Goal: Information Seeking & Learning: Check status

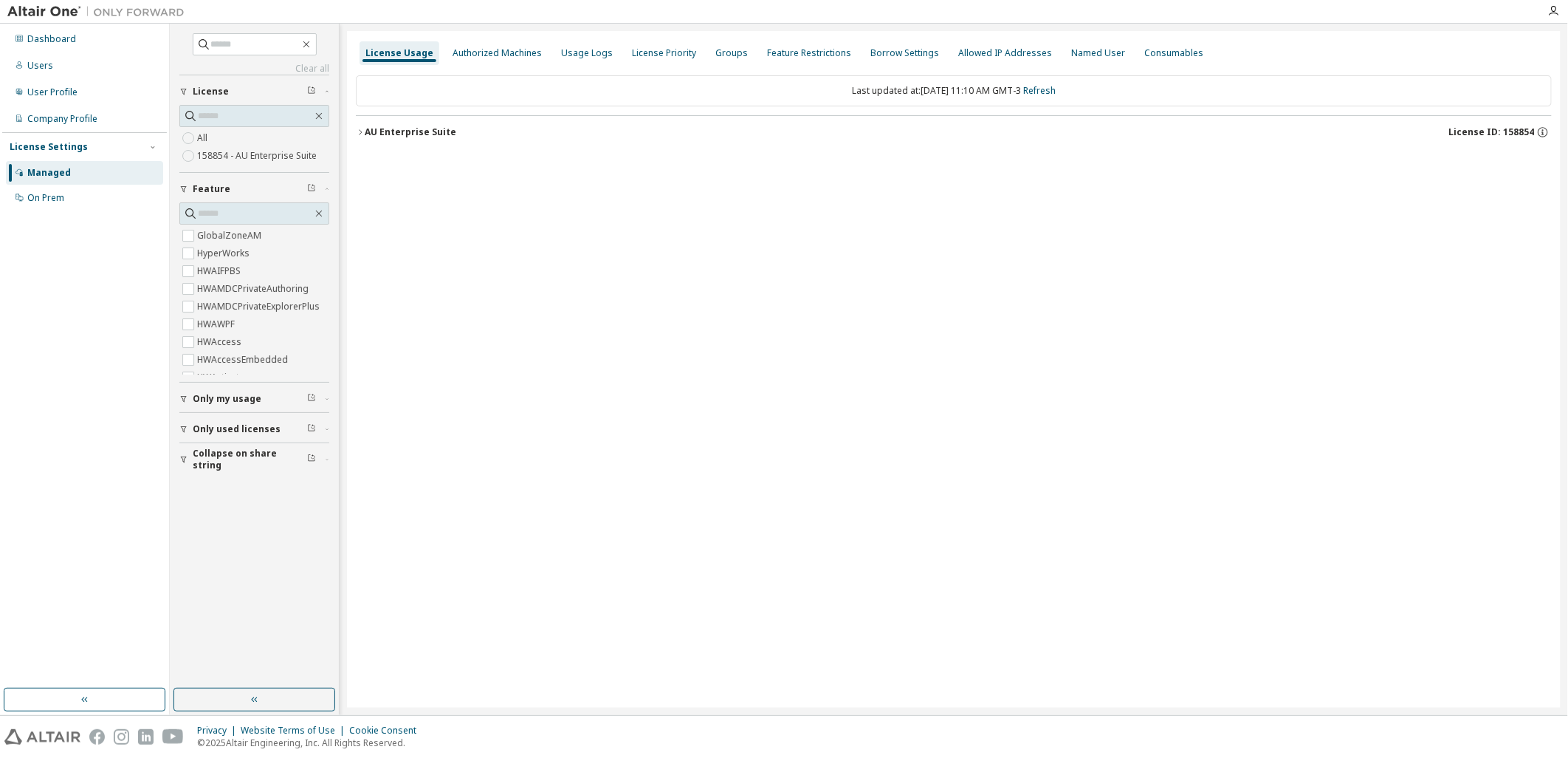
click at [290, 160] on label "158854 - AU Enterprise Suite" at bounding box center [259, 156] width 123 height 18
click at [269, 154] on label "158854 - AU Enterprise Suite" at bounding box center [259, 156] width 123 height 18
click at [207, 138] on label "All" at bounding box center [203, 138] width 14 height 18
click at [244, 393] on span "Only my usage" at bounding box center [227, 398] width 69 height 12
drag, startPoint x: 252, startPoint y: 475, endPoint x: 249, endPoint y: 495, distance: 20.2
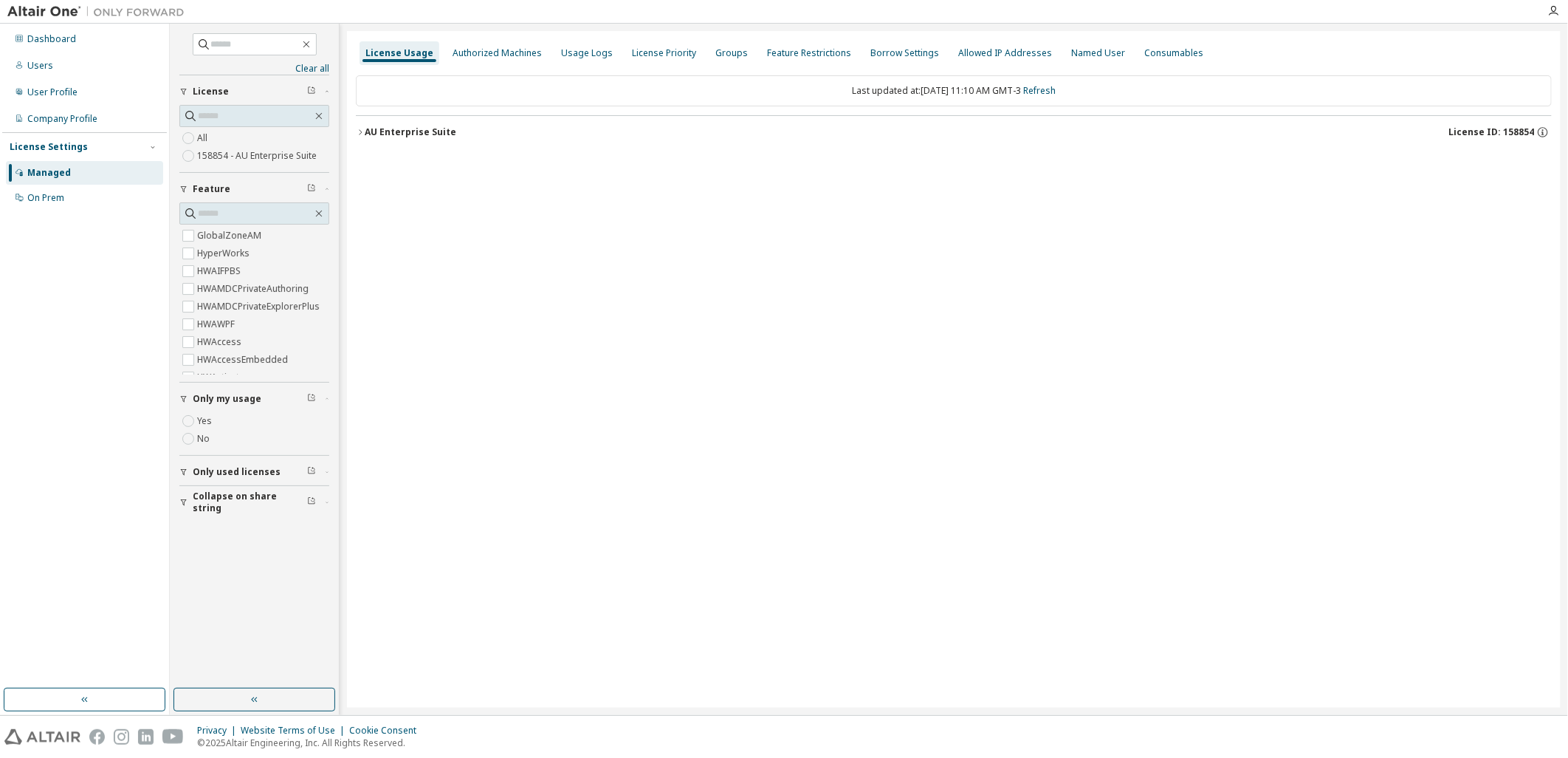
click at [248, 480] on button "Only used licenses" at bounding box center [254, 472] width 150 height 33
click at [459, 133] on div "AU Enterprise Suite License ID: 158854" at bounding box center [958, 132] width 1187 height 14
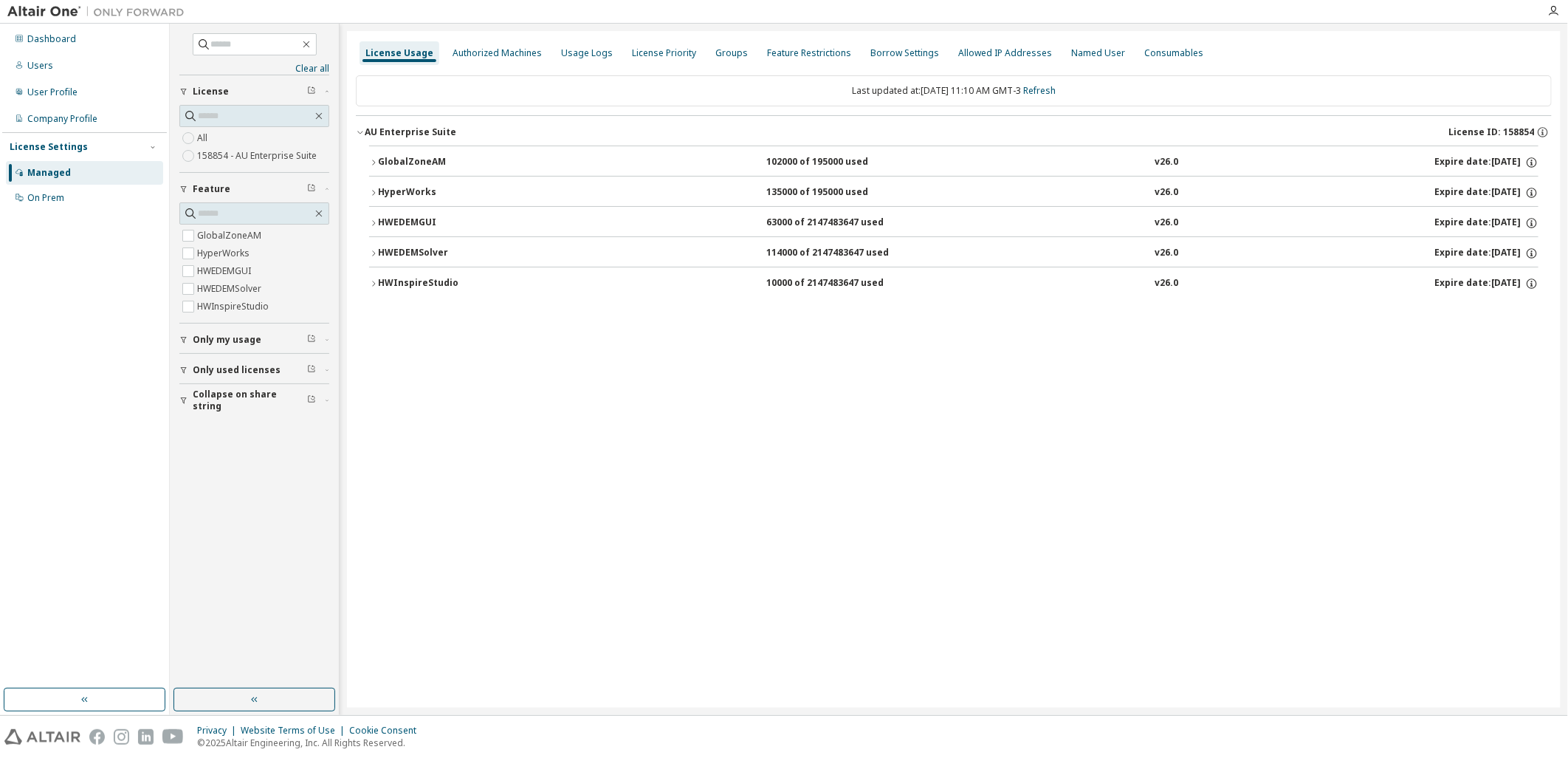
click at [806, 278] on div "10000 of 2147483647 used" at bounding box center [832, 283] width 133 height 14
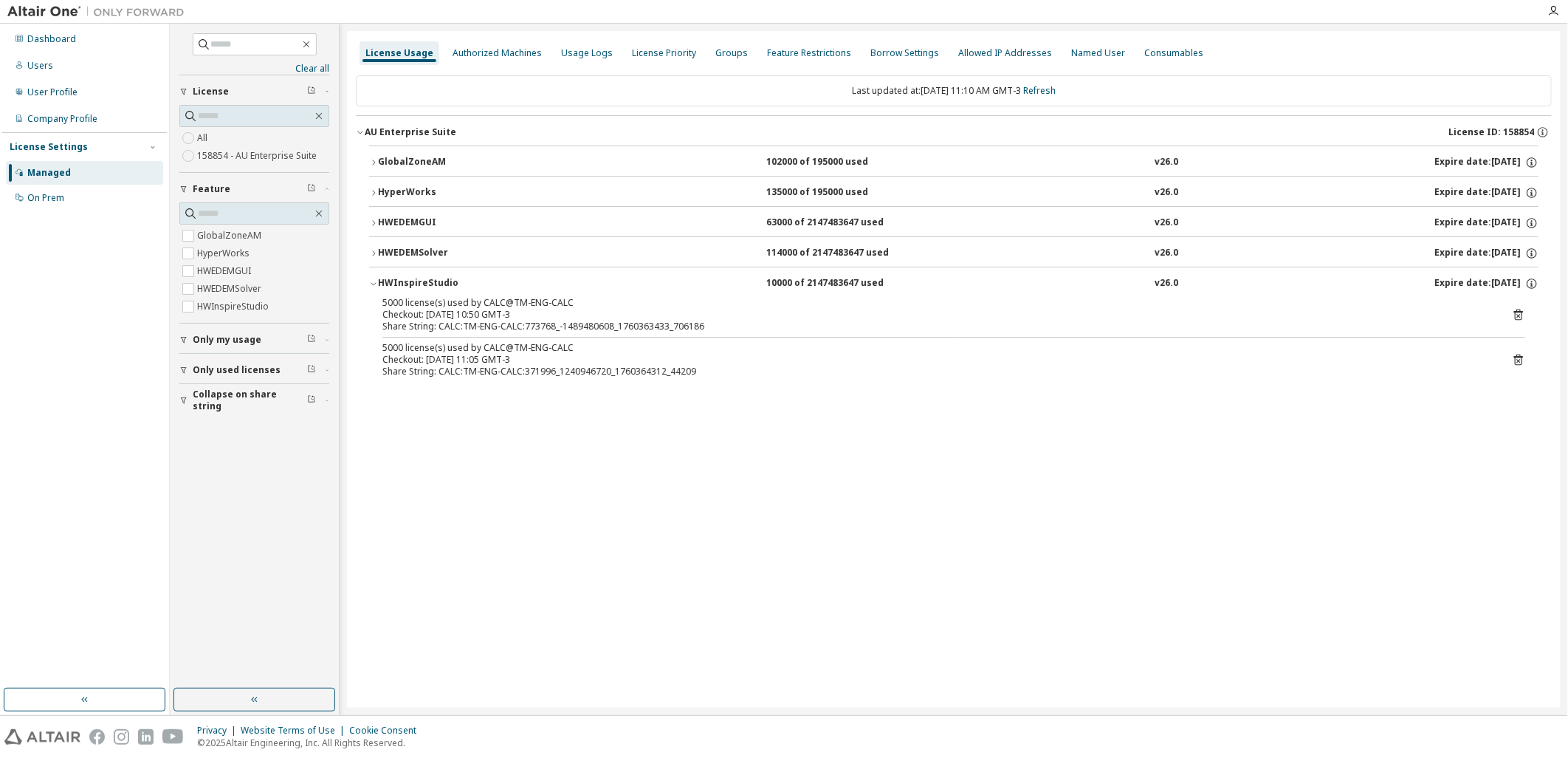
click at [460, 251] on div "HWEDEMSolver" at bounding box center [444, 253] width 133 height 14
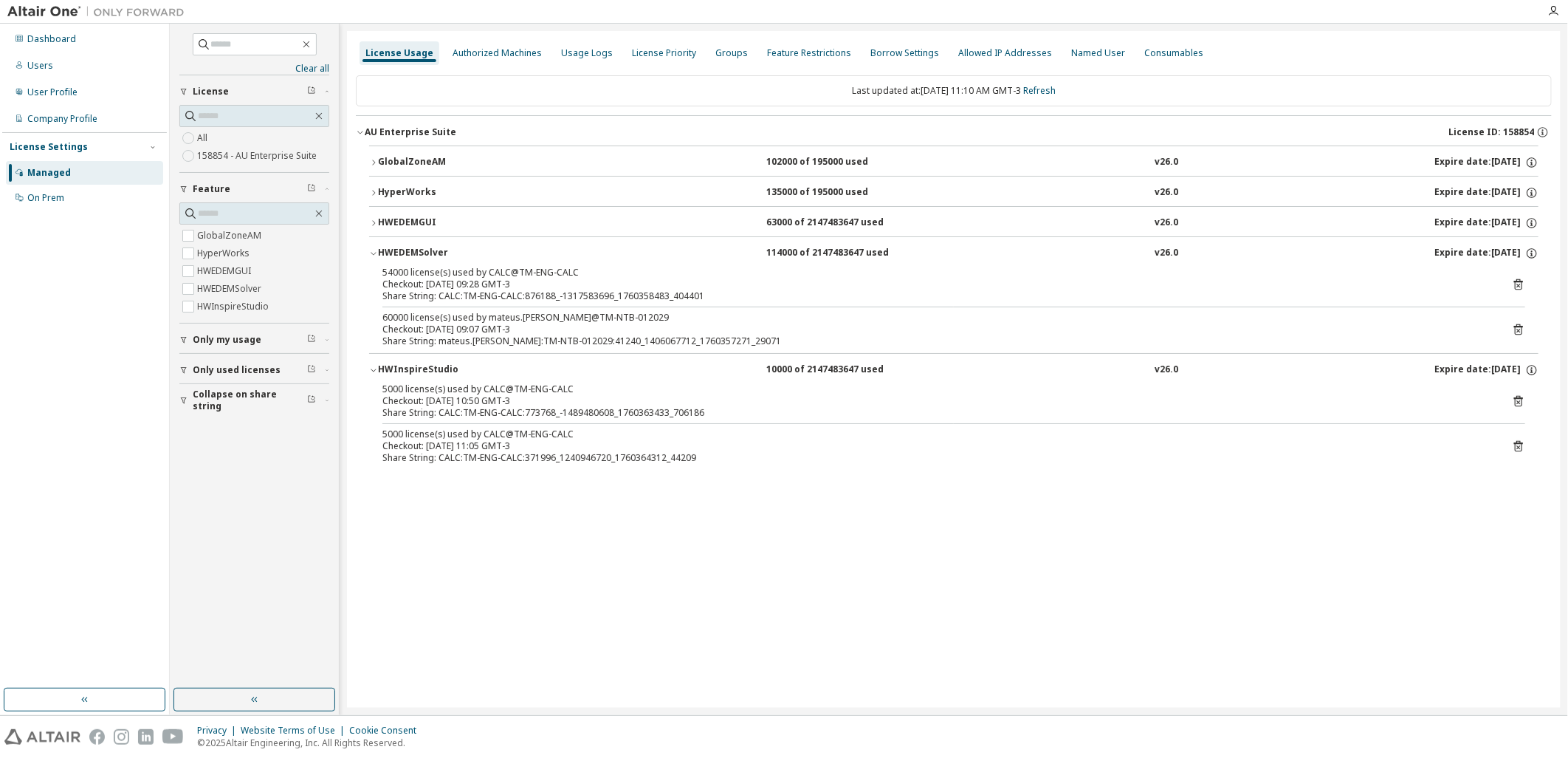
click at [585, 252] on div "HWEDEMSolver 114000 of 2147483647 used v26.0 Expire date: 2026-09-29" at bounding box center [958, 253] width 1160 height 14
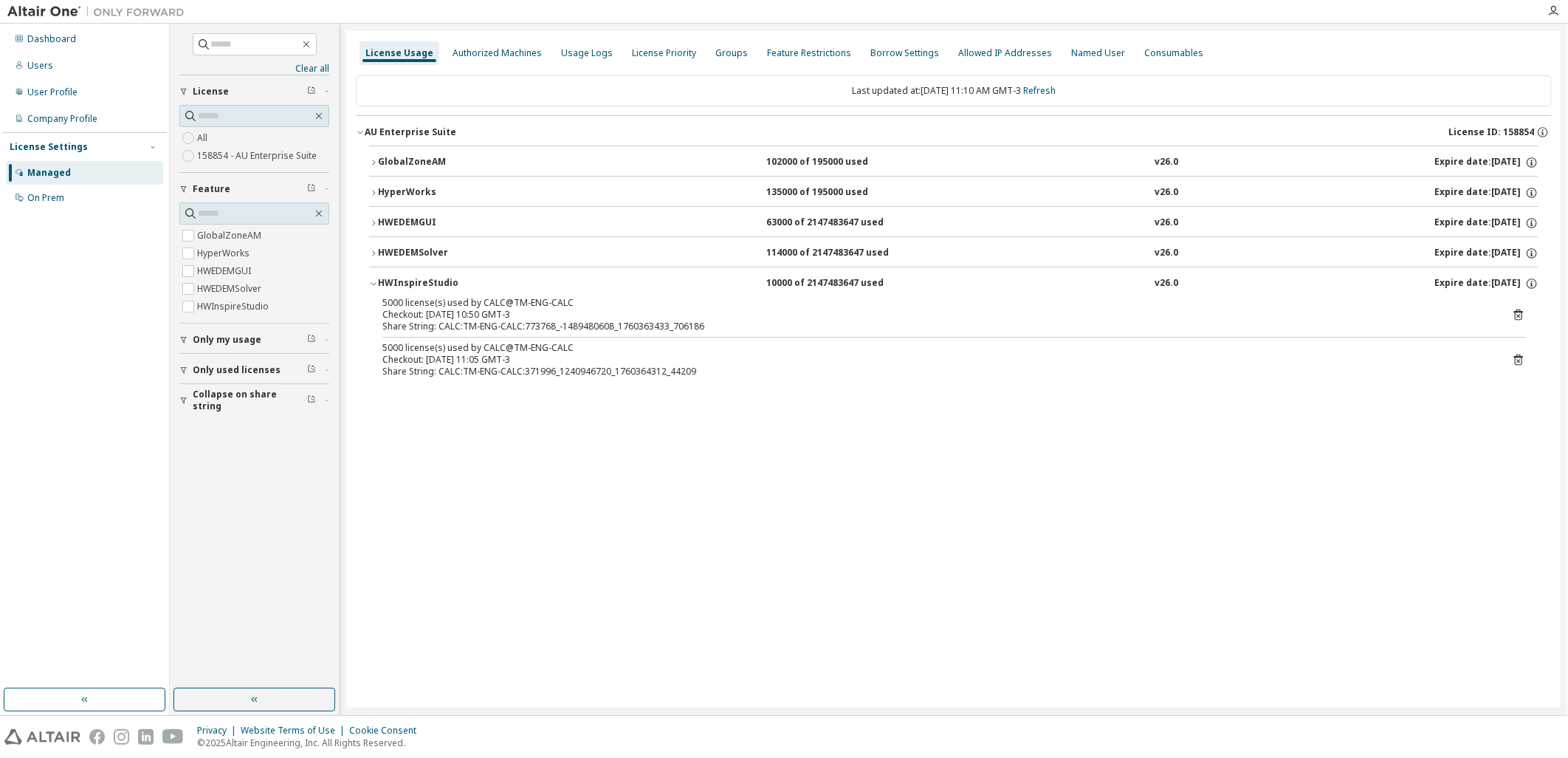
click at [600, 193] on div "HyperWorks 135000 of 195000 used v26.0 Expire date: 2026-09-29" at bounding box center [958, 193] width 1160 height 14
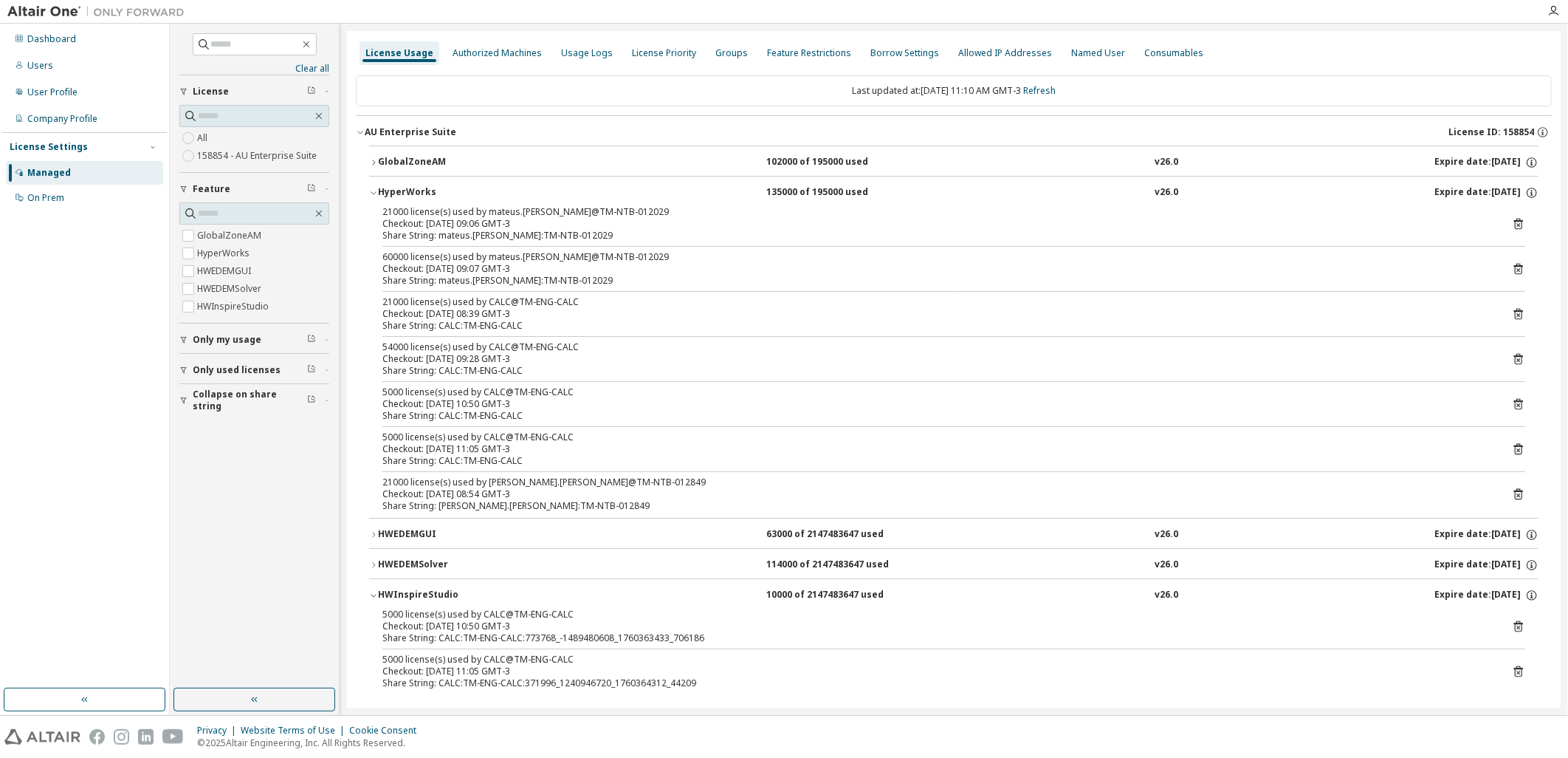
click at [541, 195] on div "HyperWorks 135000 of 195000 used v26.0 Expire date: 2026-09-29" at bounding box center [958, 193] width 1160 height 14
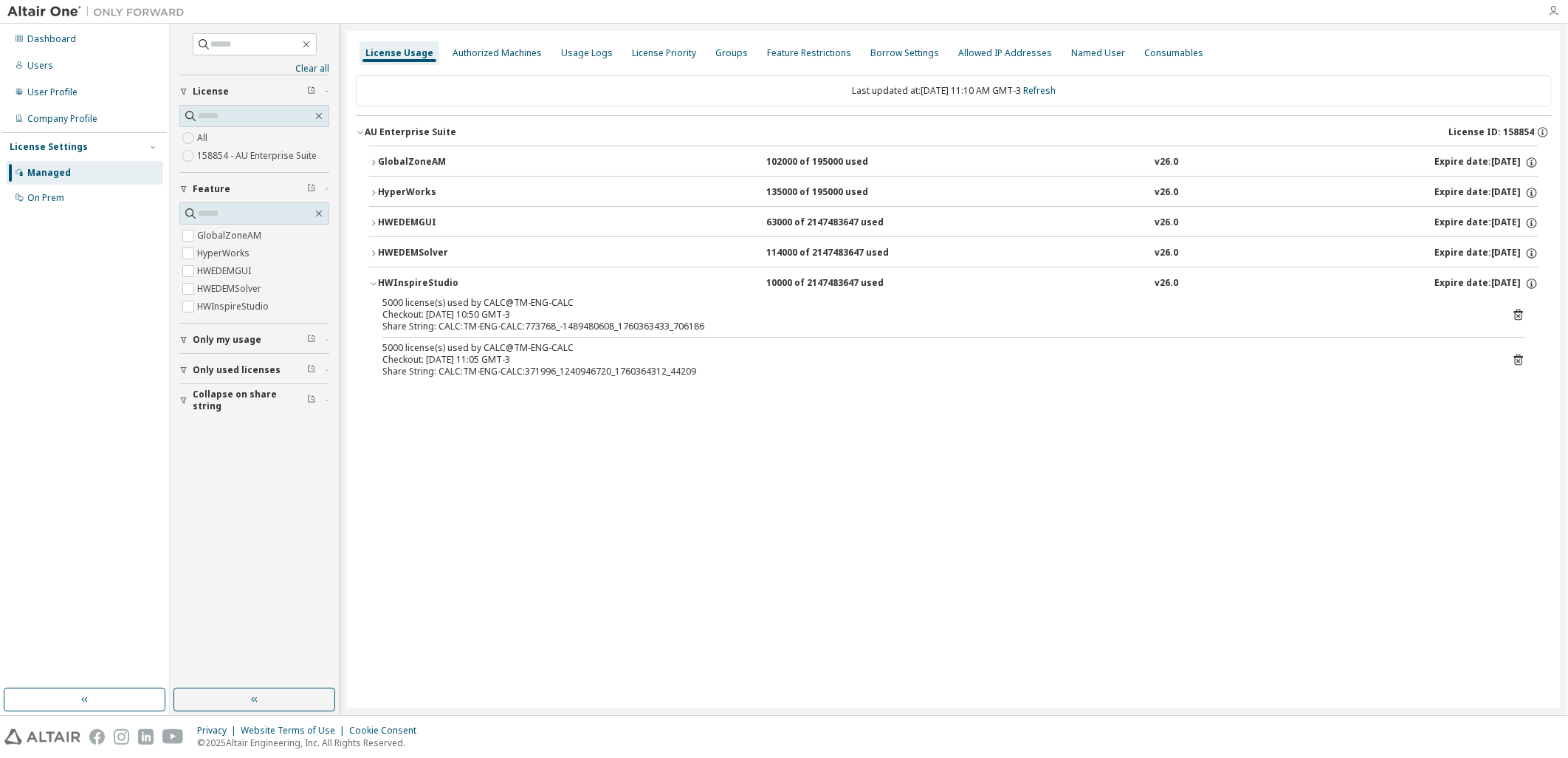
click at [1553, 6] on icon "button" at bounding box center [1553, 11] width 12 height 12
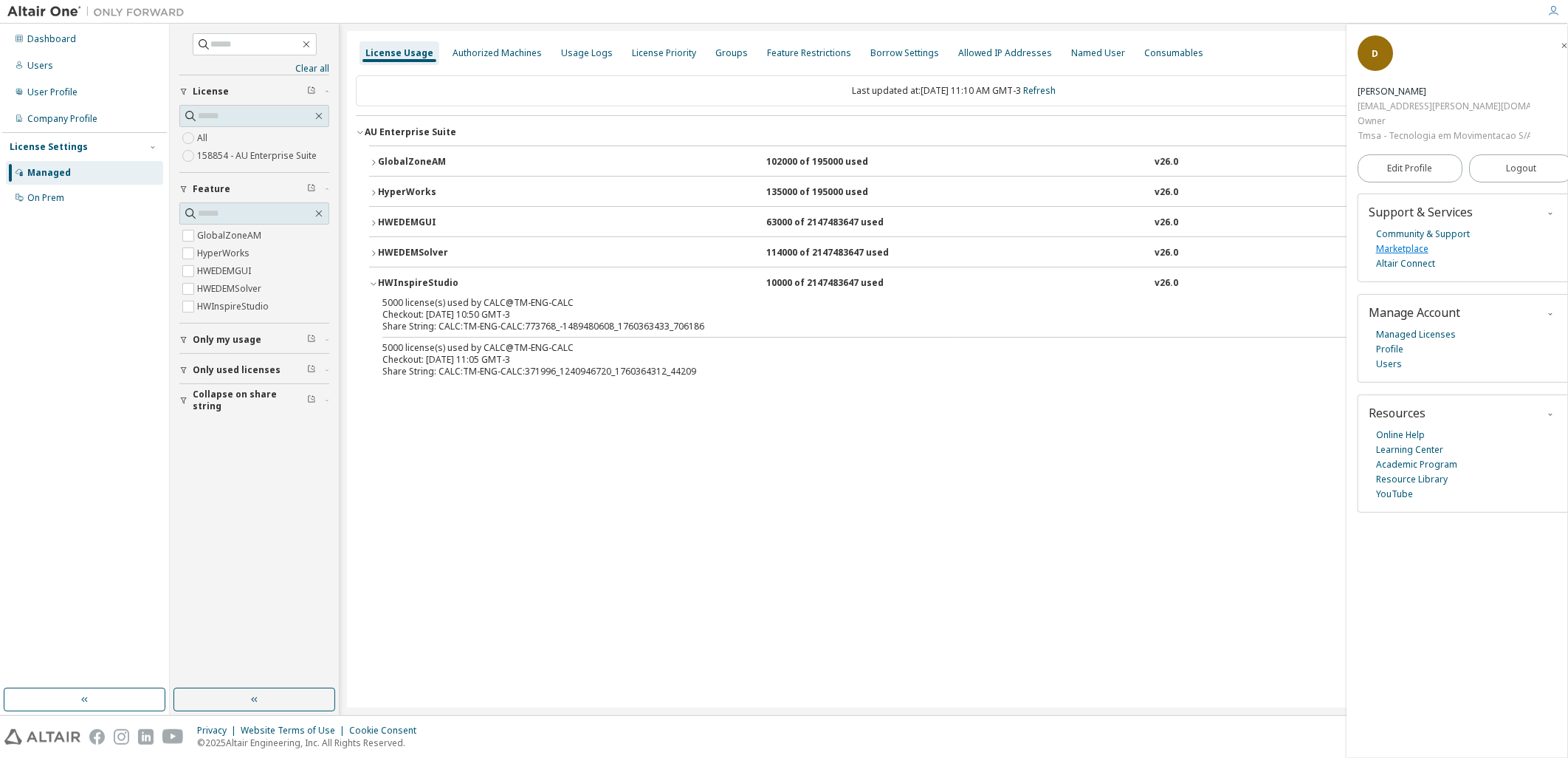
click at [1405, 244] on link "Marketplace" at bounding box center [1403, 249] width 52 height 14
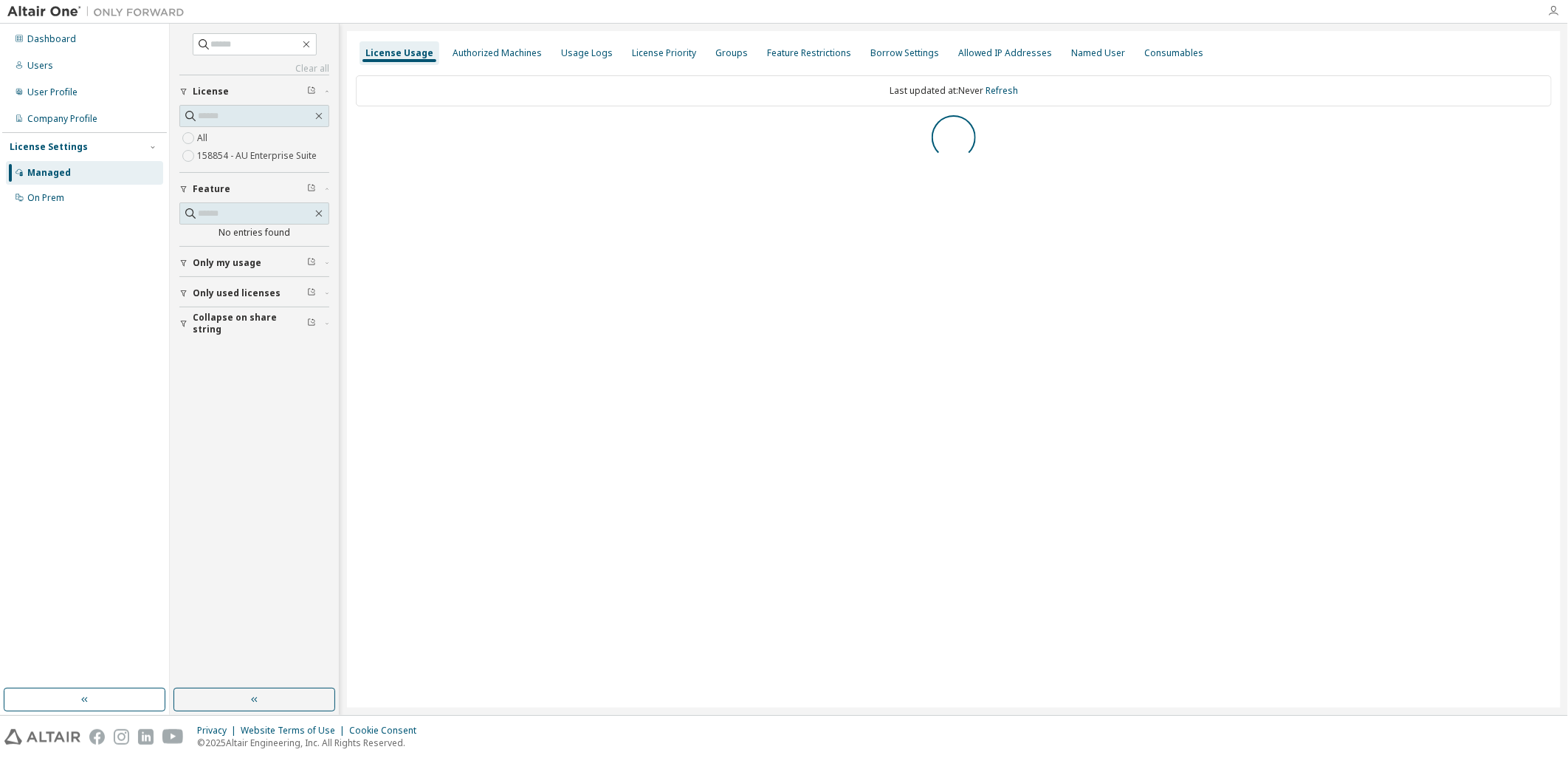
click at [1553, 10] on icon "button" at bounding box center [1553, 11] width 12 height 12
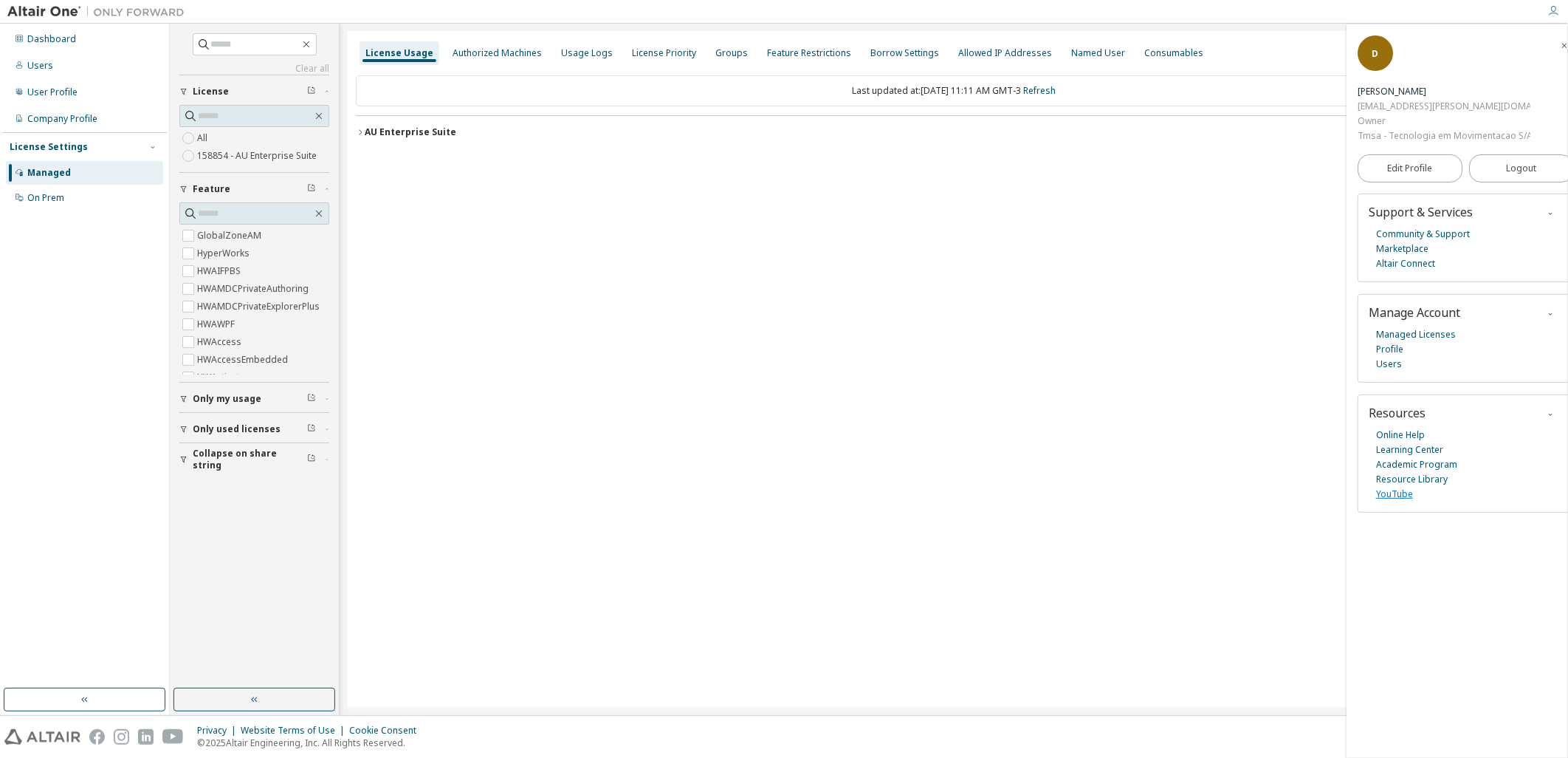
click at [1395, 496] on link "YouTube" at bounding box center [1394, 494] width 37 height 14
